Goal: Information Seeking & Learning: Learn about a topic

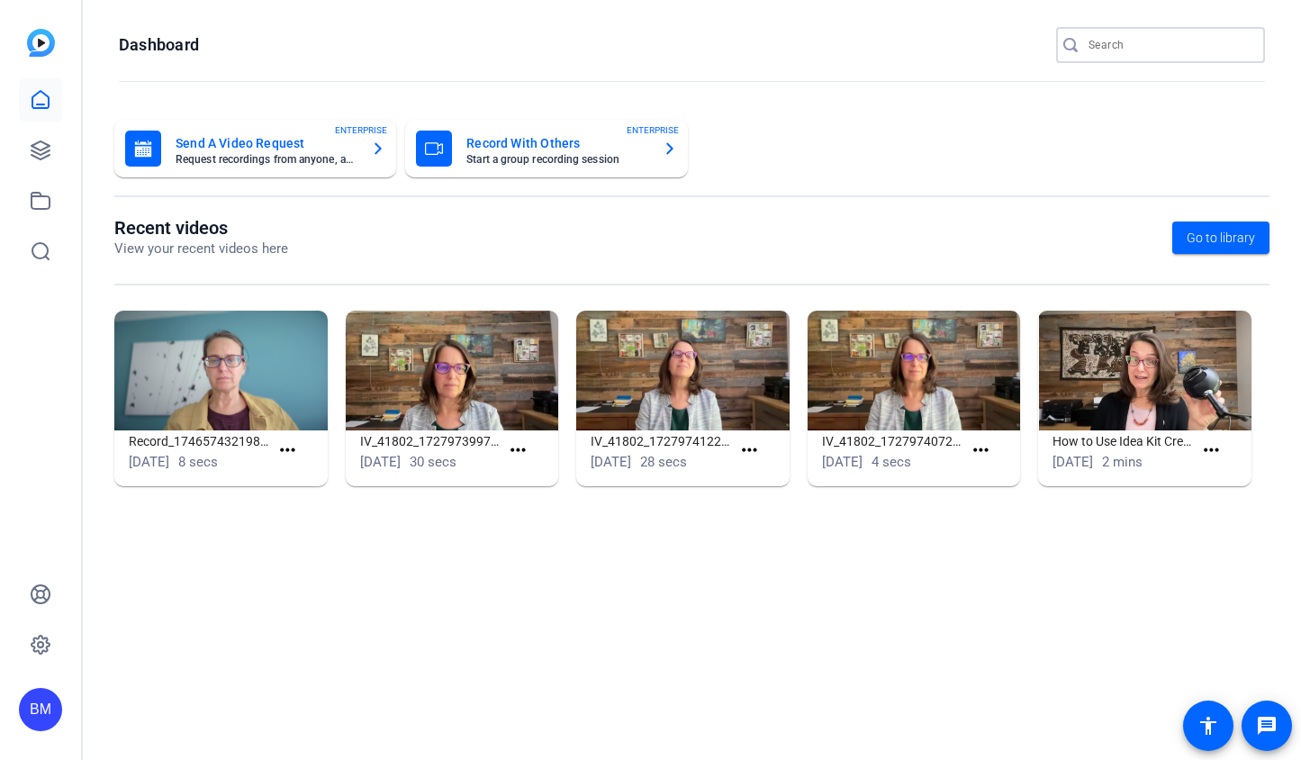
click at [1117, 43] on input "Search" at bounding box center [1170, 45] width 162 height 22
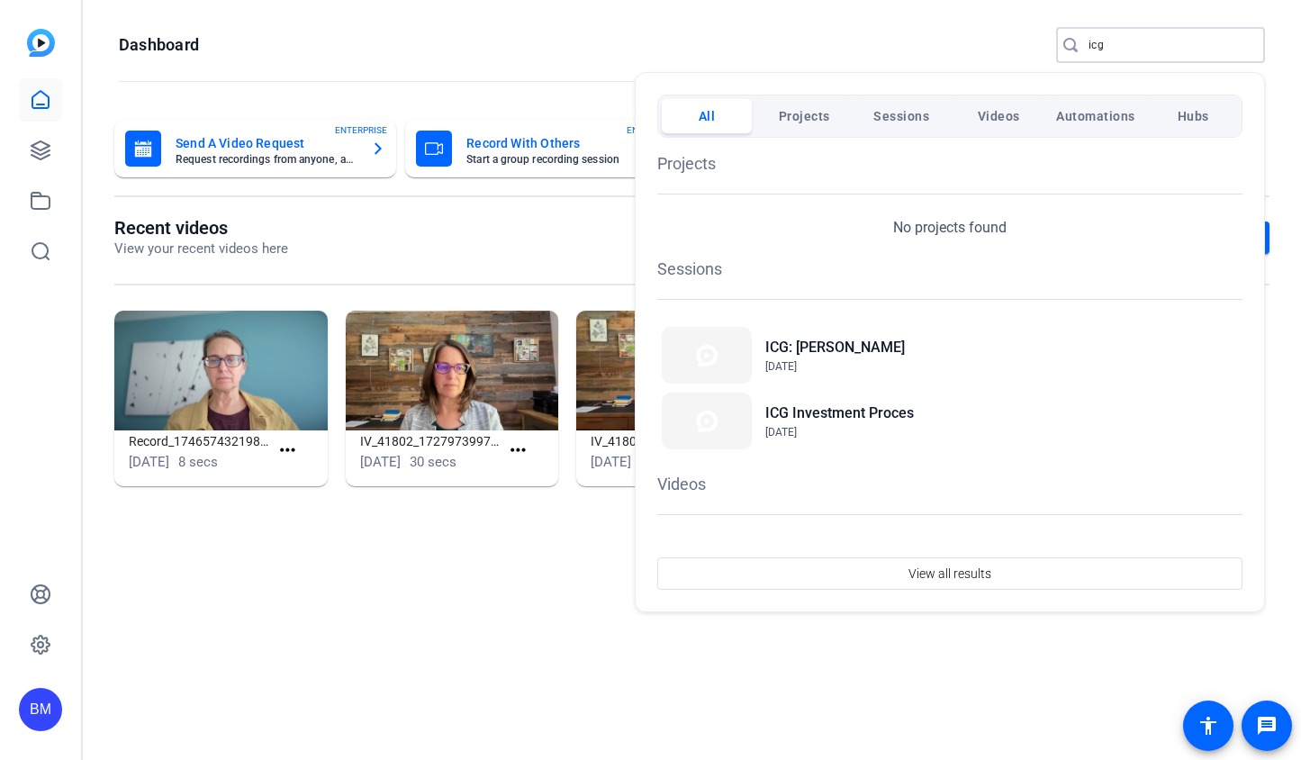
type input "icg"
click at [1121, 37] on div at bounding box center [650, 380] width 1301 height 760
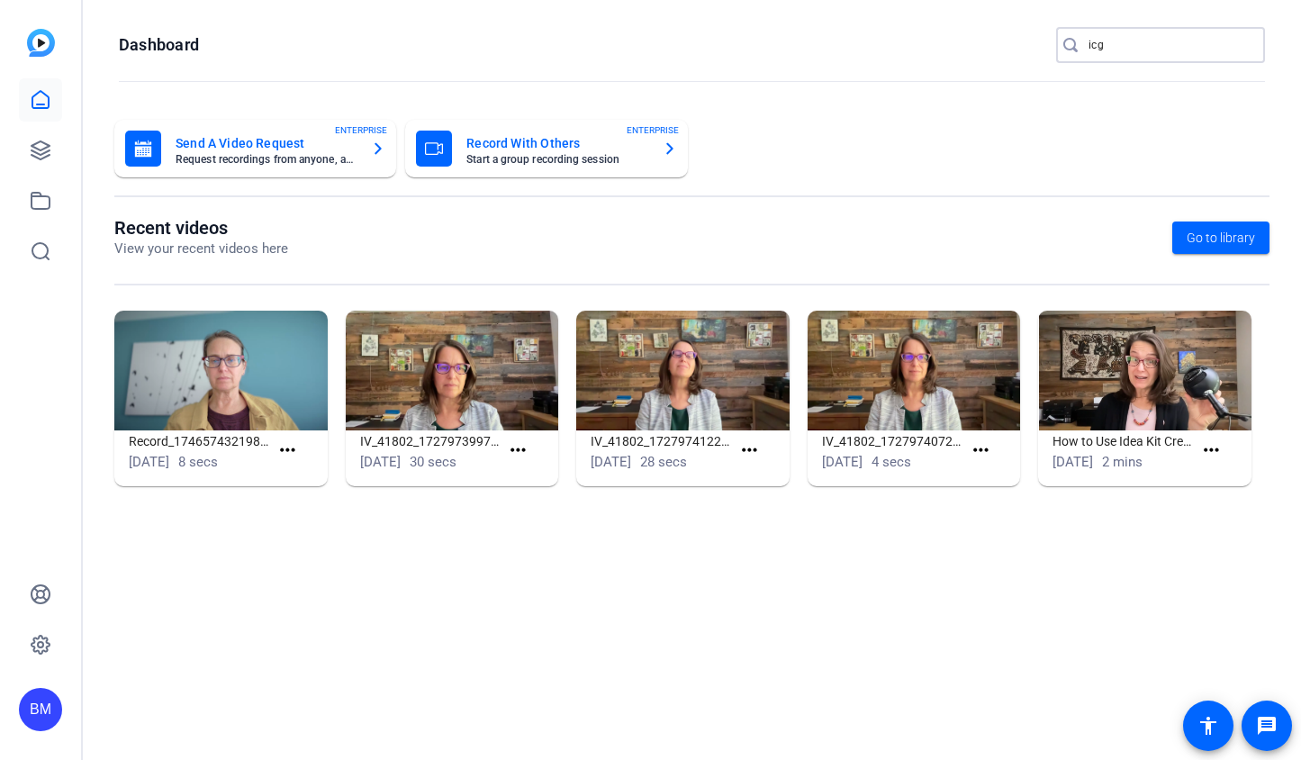
drag, startPoint x: 1134, startPoint y: 44, endPoint x: 1114, endPoint y: 44, distance: 19.8
click at [1114, 44] on input "icg" at bounding box center [1170, 45] width 162 height 22
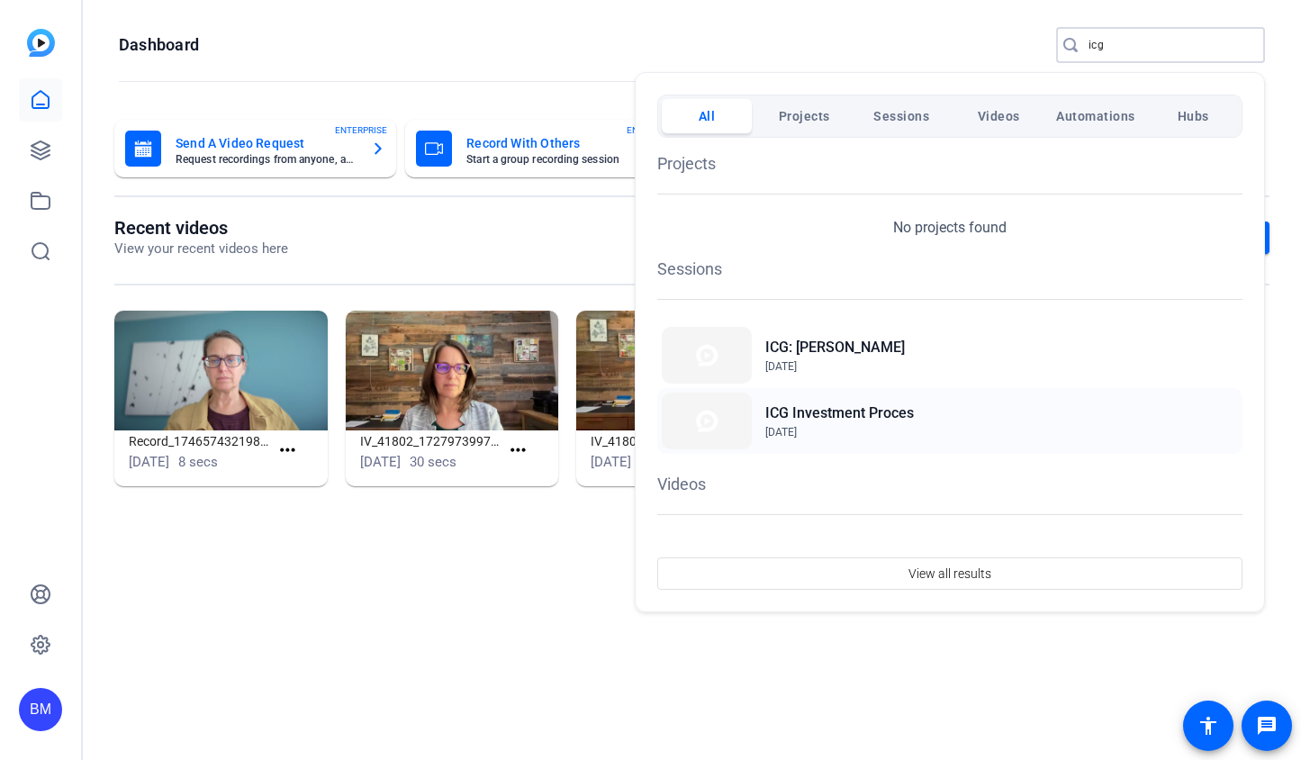
click at [823, 441] on div "ICG Investment Proces Nov 13, 2023" at bounding box center [949, 421] width 585 height 66
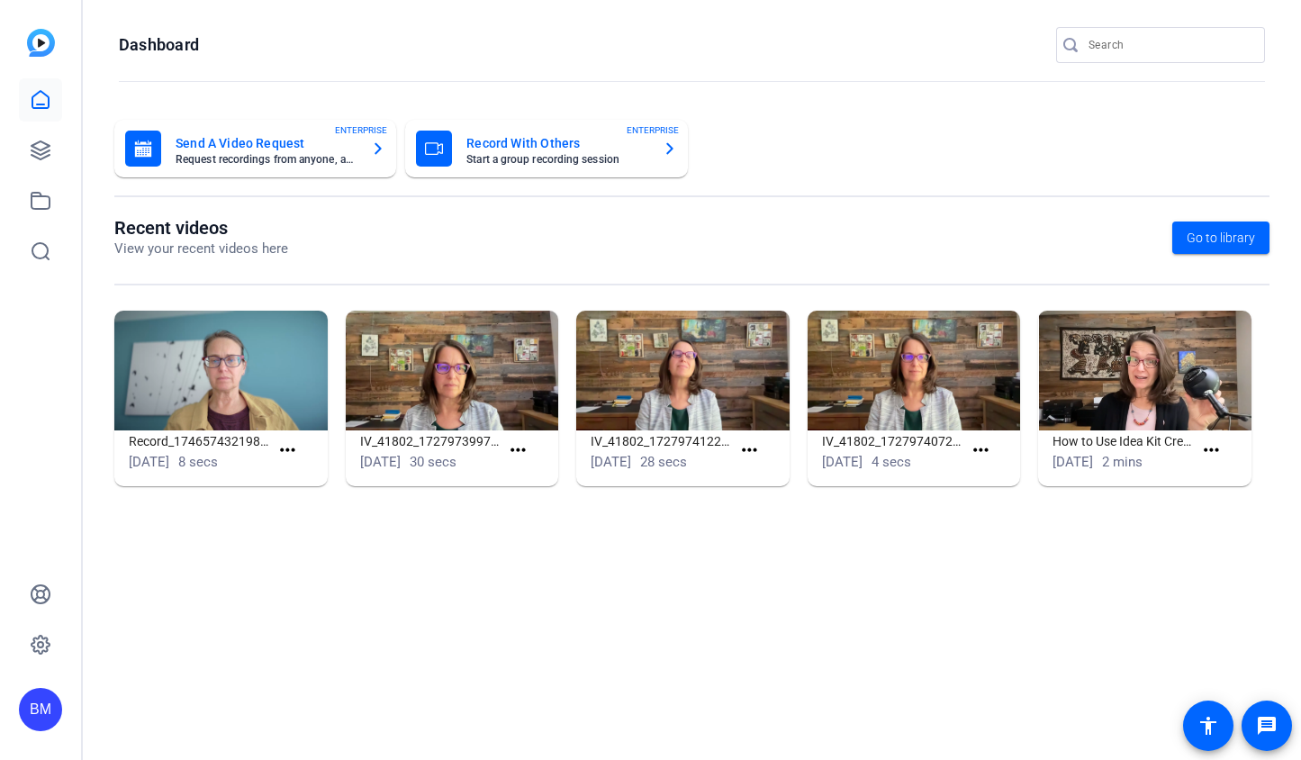
click at [1204, 35] on input "Search" at bounding box center [1170, 45] width 162 height 22
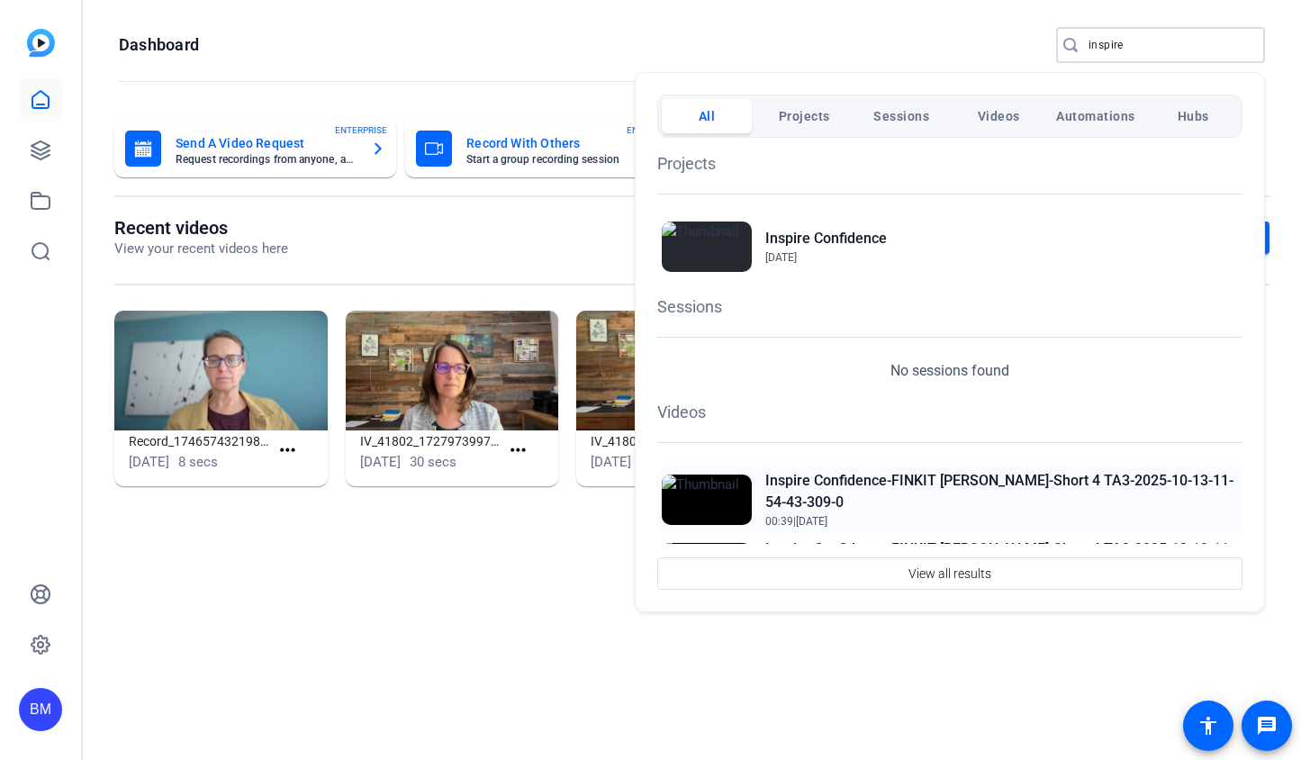
type input "inspire"
click at [861, 483] on h2 "Inspire Confidence-FINKIT Andrea-Short 4 TA3-2025-10-13-11-54-43-309-0" at bounding box center [1001, 491] width 473 height 43
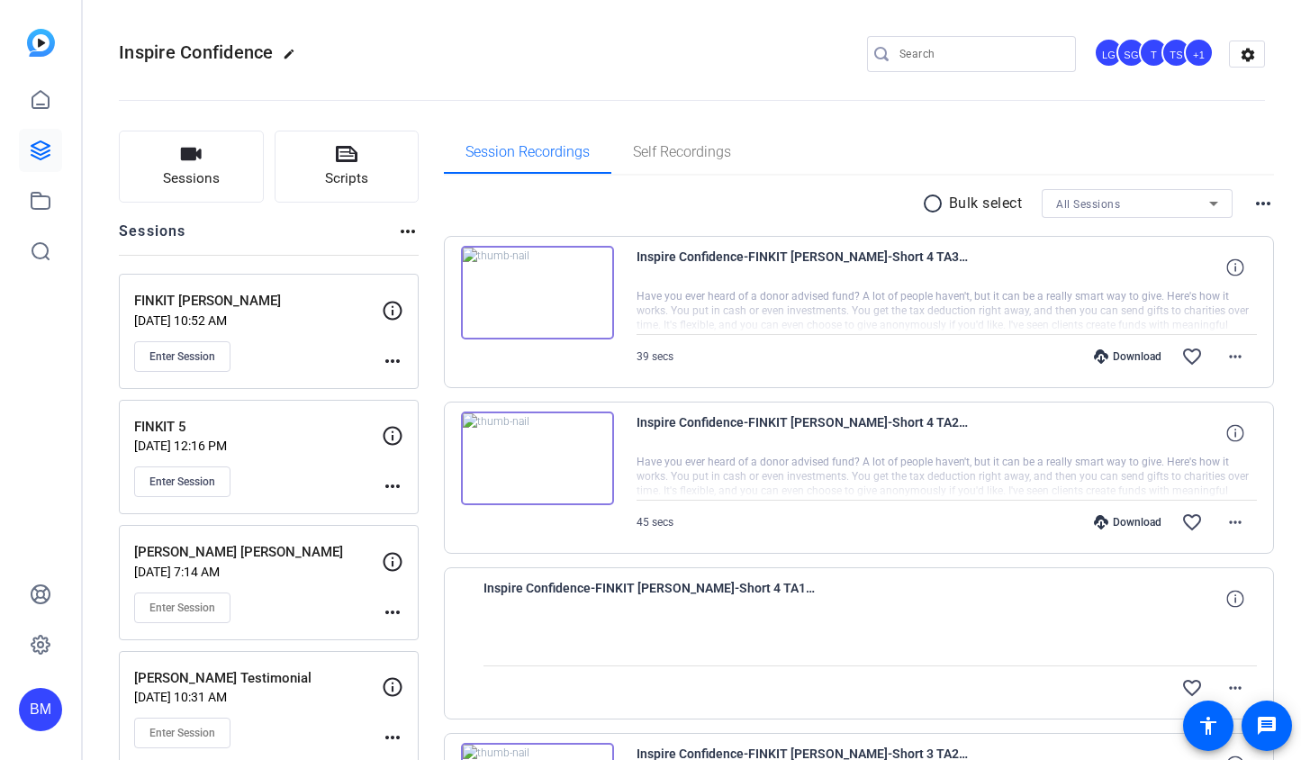
click at [724, 463] on div at bounding box center [947, 477] width 621 height 45
click at [538, 285] on img at bounding box center [537, 293] width 153 height 94
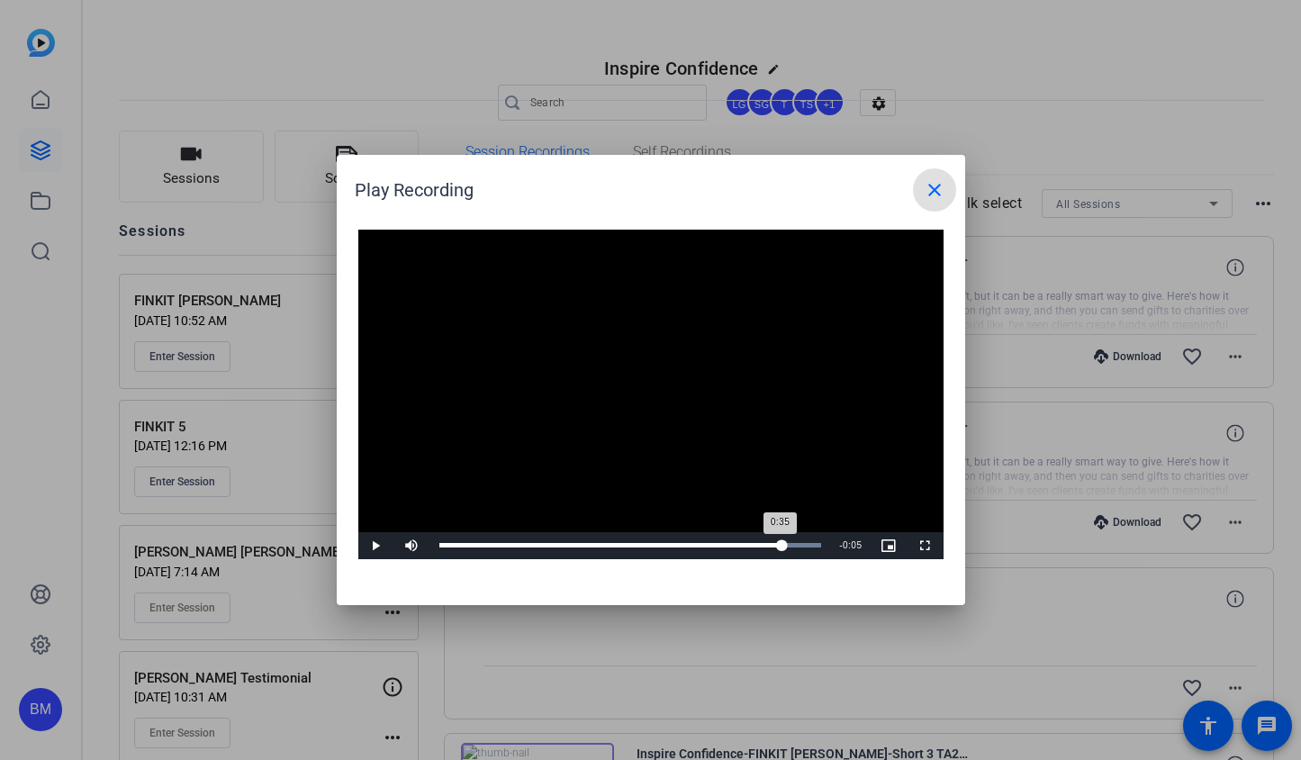
drag, startPoint x: 468, startPoint y: 544, endPoint x: 781, endPoint y: 556, distance: 312.7
click at [781, 556] on div "Loaded : 100.00% 0:34 0:35" at bounding box center [630, 545] width 401 height 27
click at [938, 196] on mat-icon "close" at bounding box center [935, 190] width 22 height 22
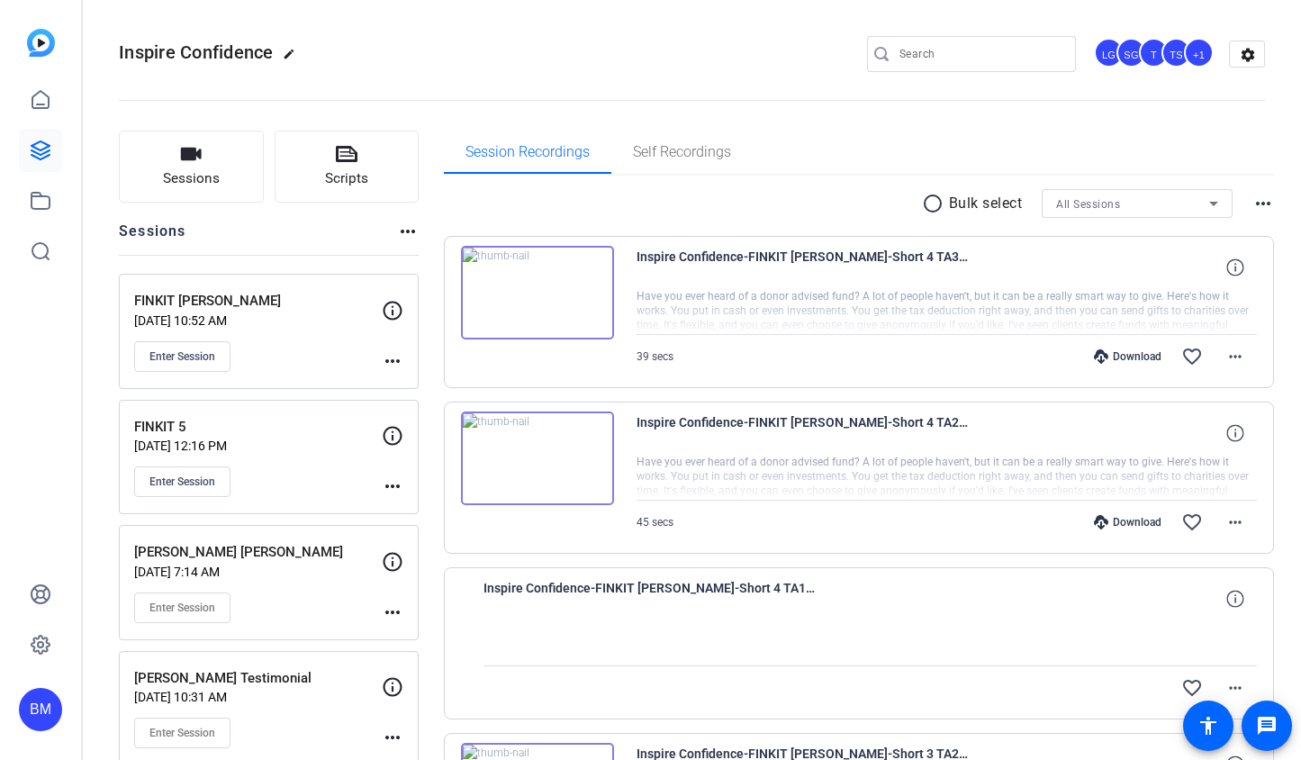
click at [542, 465] on img at bounding box center [537, 459] width 153 height 94
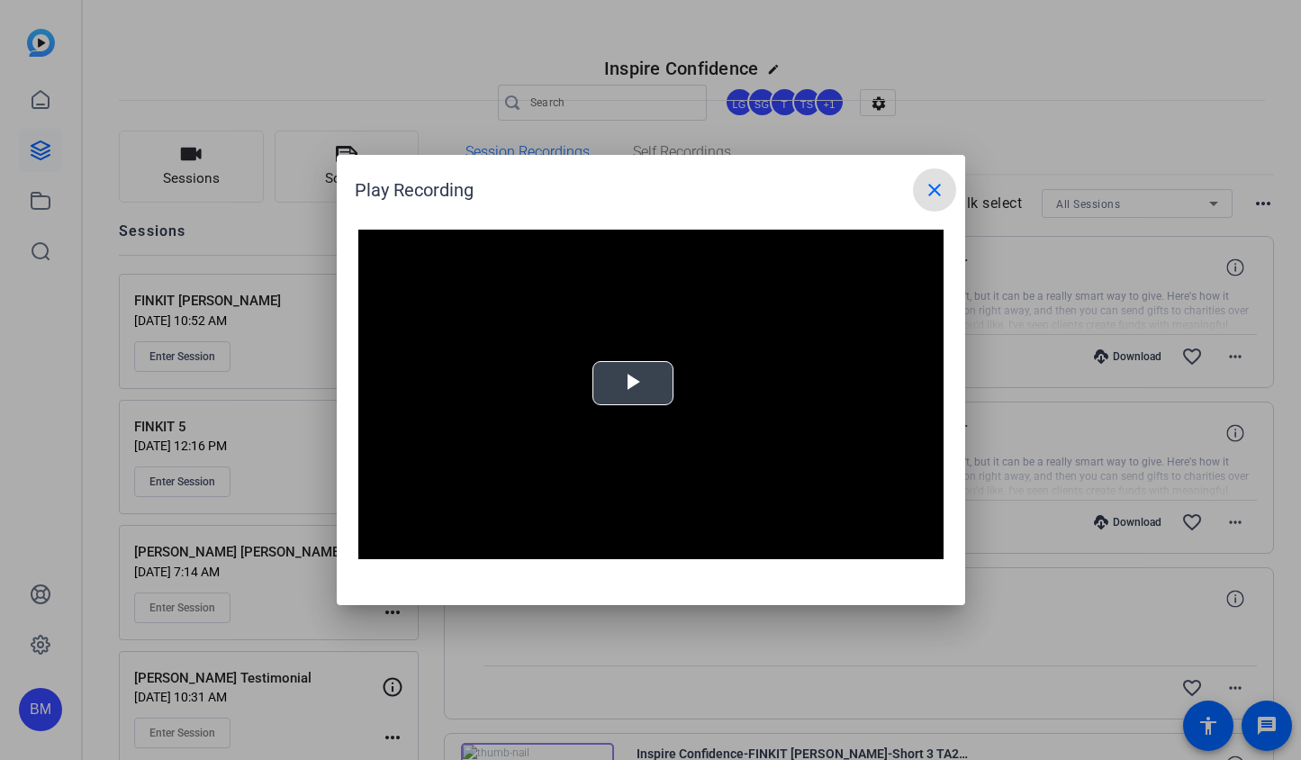
click at [633, 384] on span "Video Player" at bounding box center [633, 384] width 0 height 0
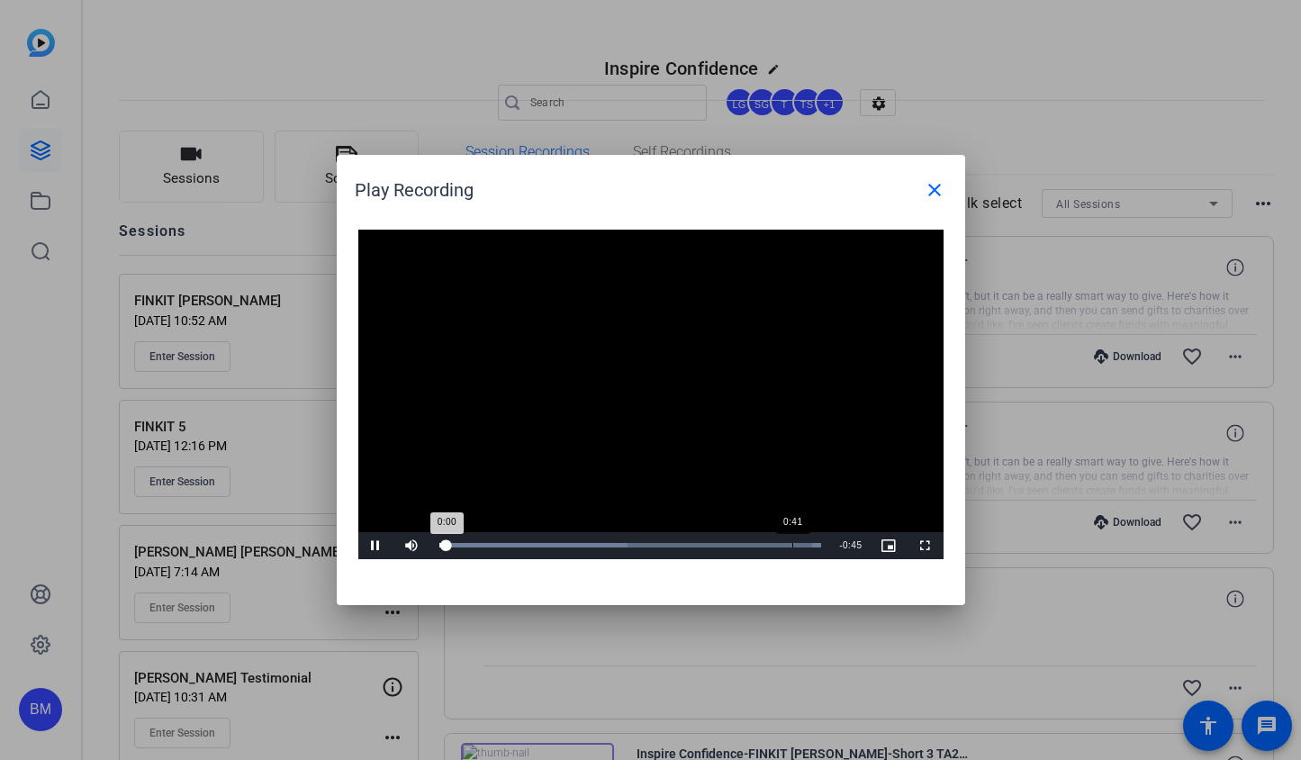
click at [792, 543] on div "0:41" at bounding box center [792, 545] width 1 height 5
click at [932, 186] on mat-icon "close" at bounding box center [935, 190] width 22 height 22
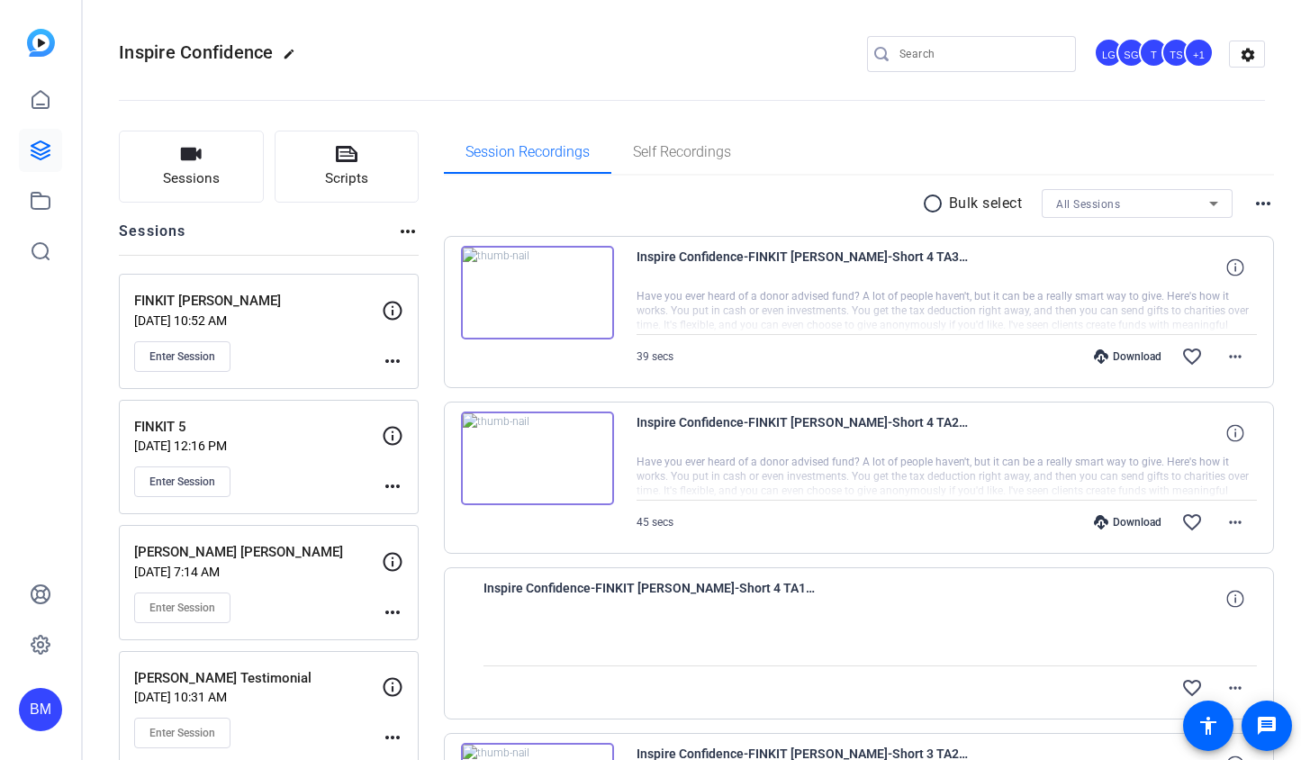
click at [1115, 523] on div "Download" at bounding box center [1128, 522] width 86 height 14
